Goal: Check status: Check status

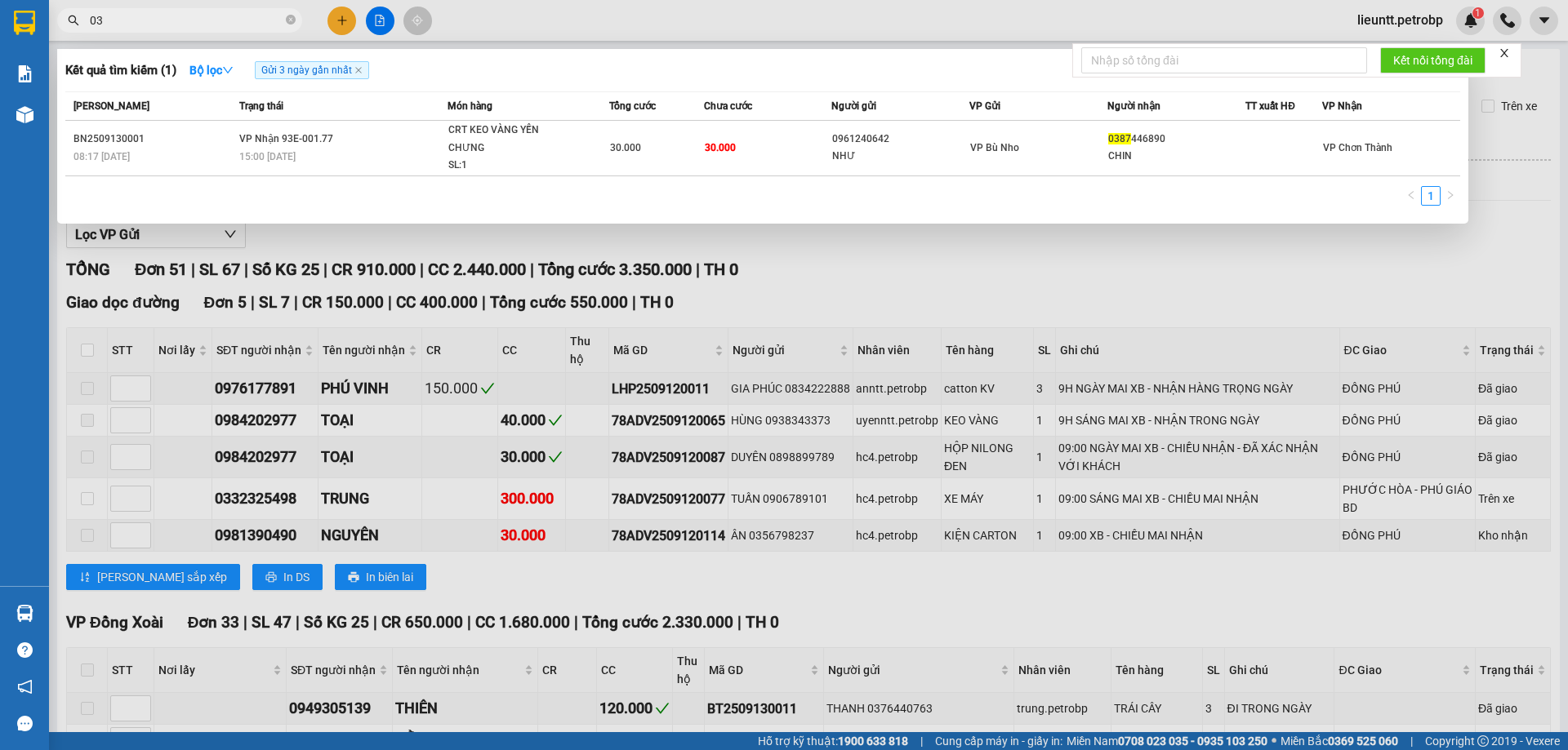
type input "0"
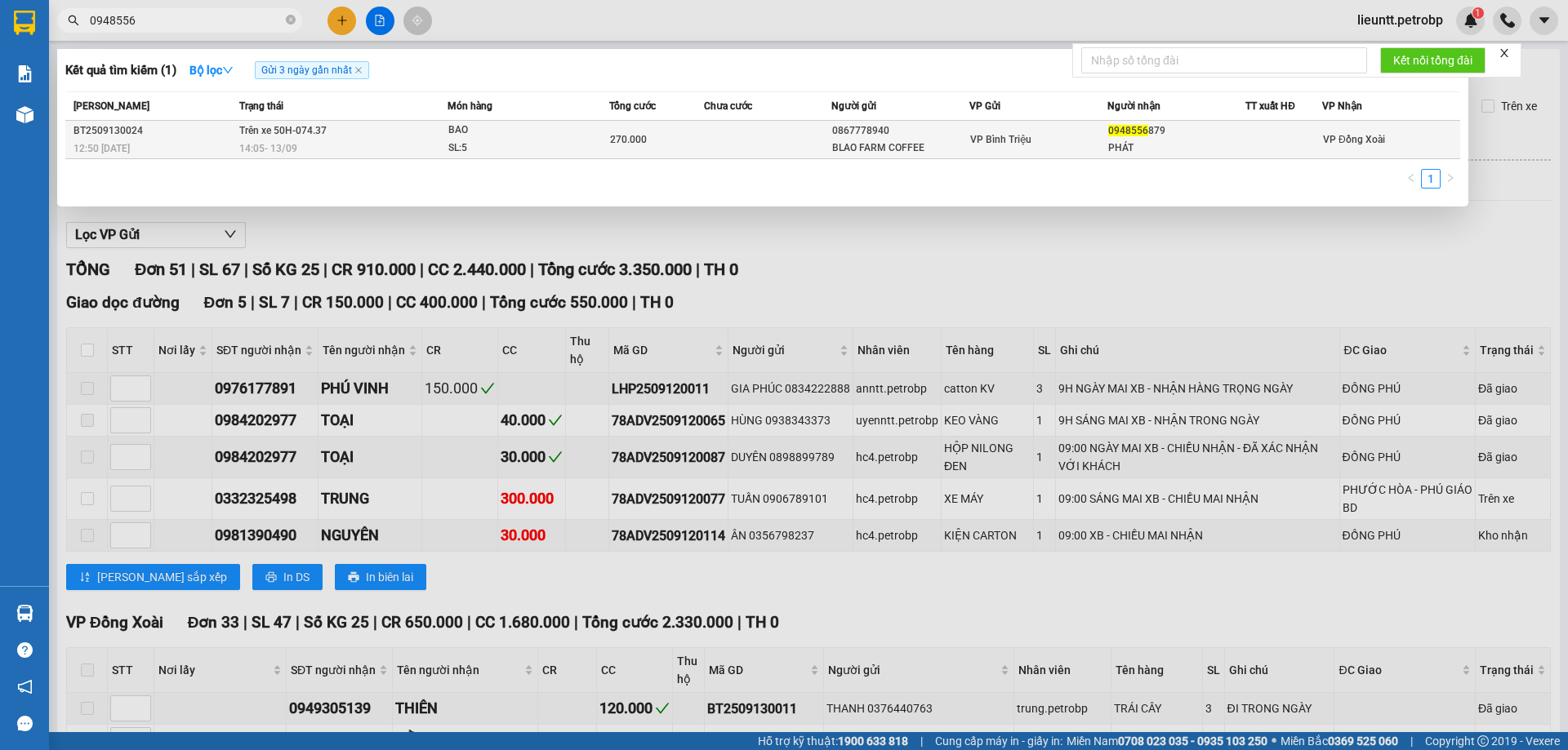
type input "0948556"
click at [309, 127] on span "Trên xe 50H-074.37" at bounding box center [283, 131] width 88 height 12
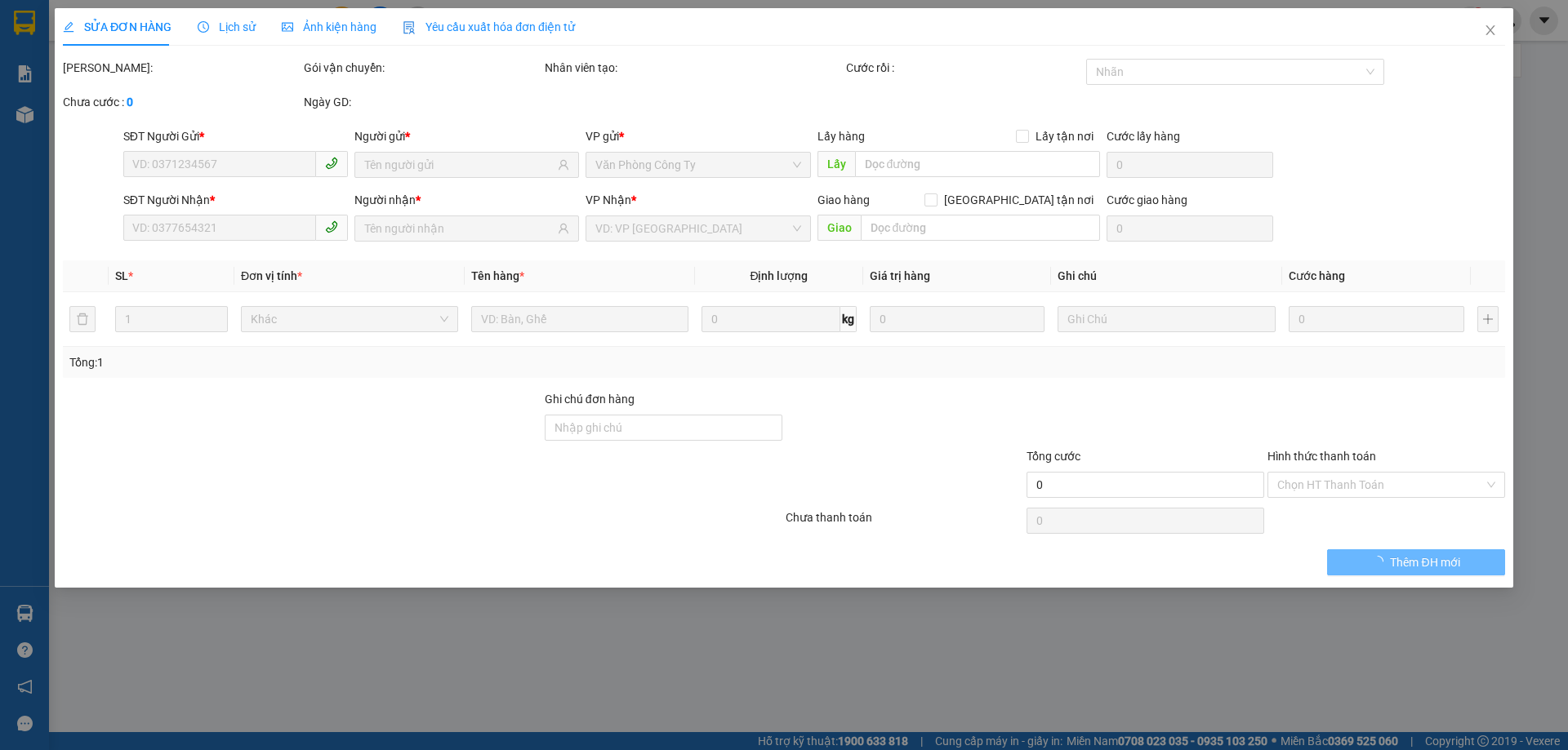
type input "0867778940"
type input "BLAO FARM COFFEE"
type input "0948556879"
type input "PHÁT"
type input "270.000"
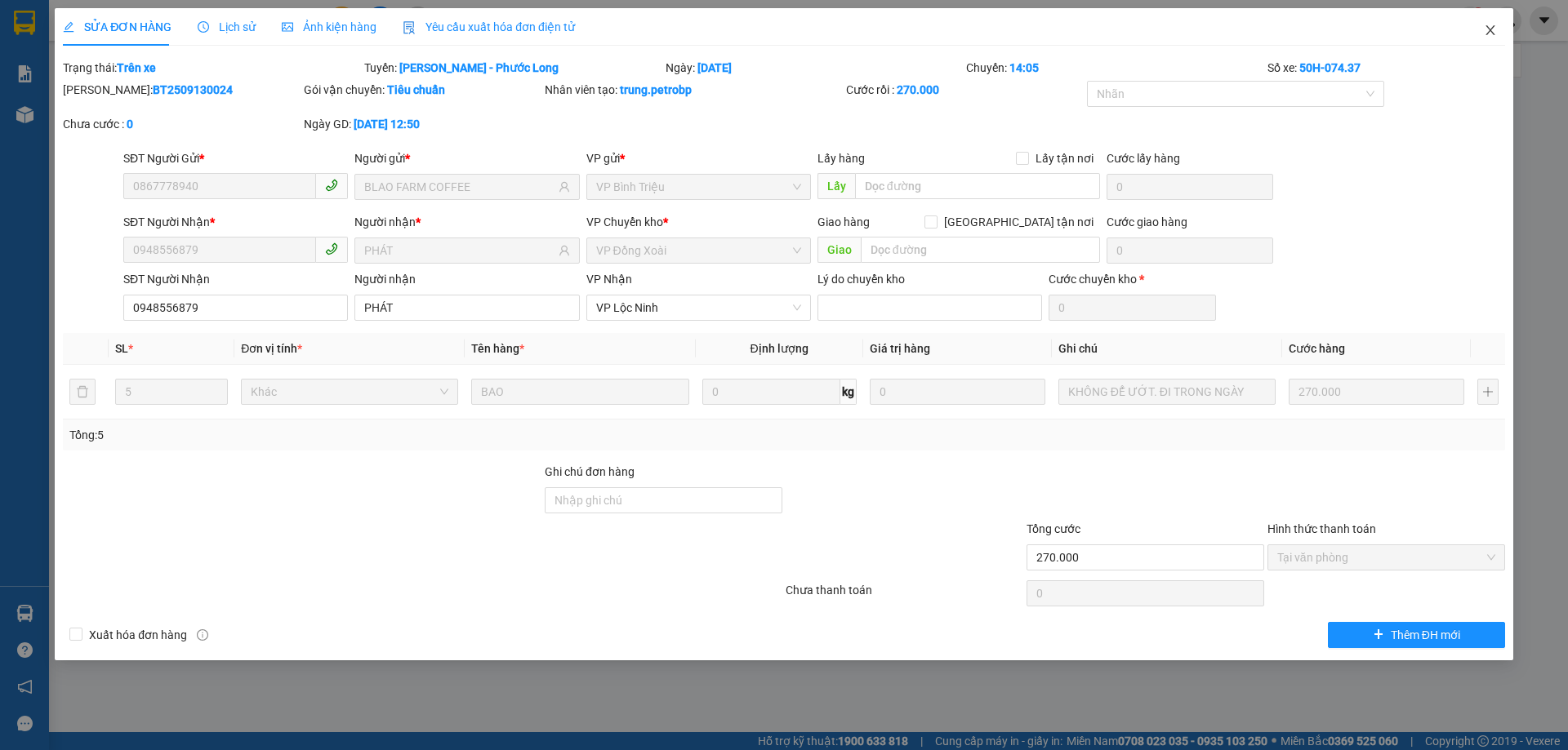
drag, startPoint x: 1489, startPoint y: 31, endPoint x: 1439, endPoint y: 60, distance: 57.8
click at [1489, 31] on icon "close" at bounding box center [1491, 31] width 13 height 13
